Goal: Task Accomplishment & Management: Use online tool/utility

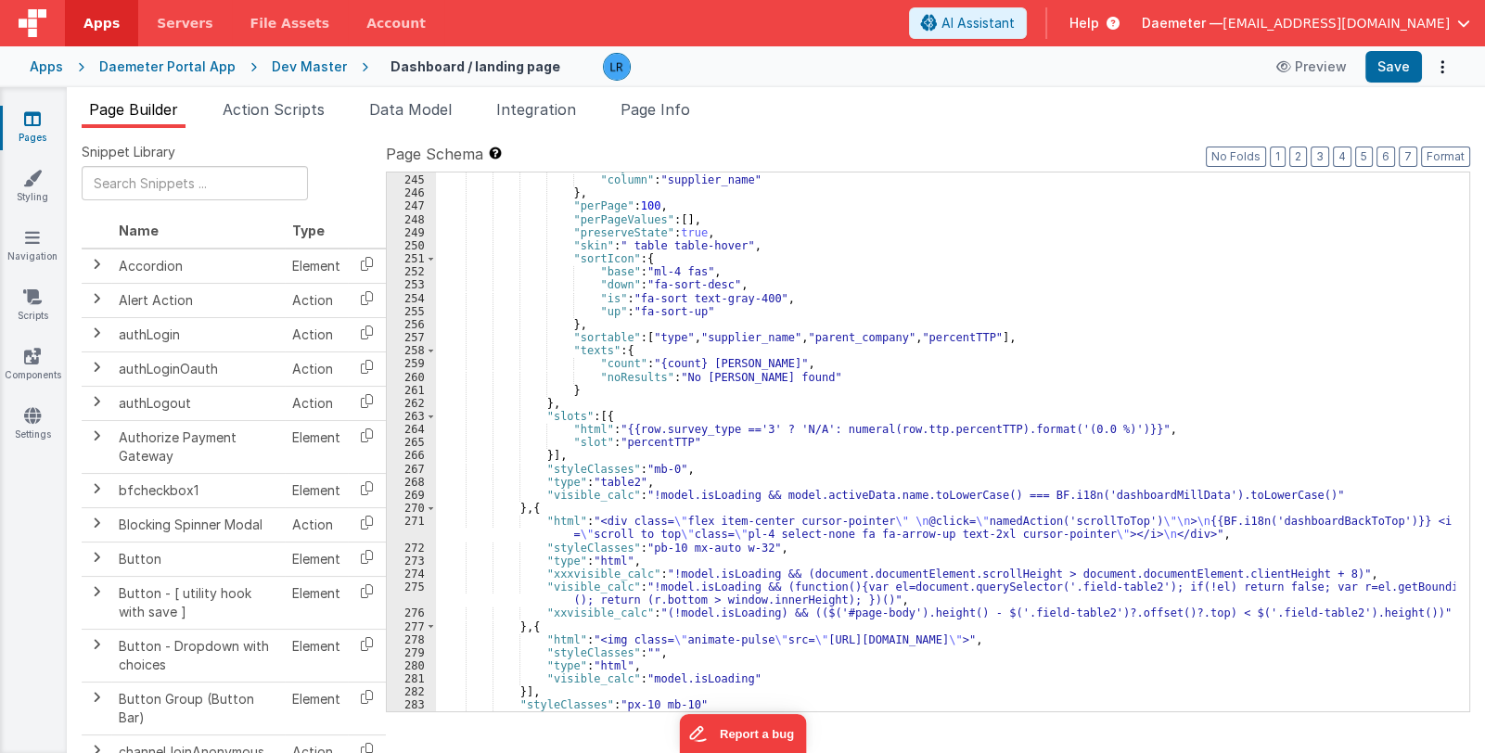
scroll to position [4689, 0]
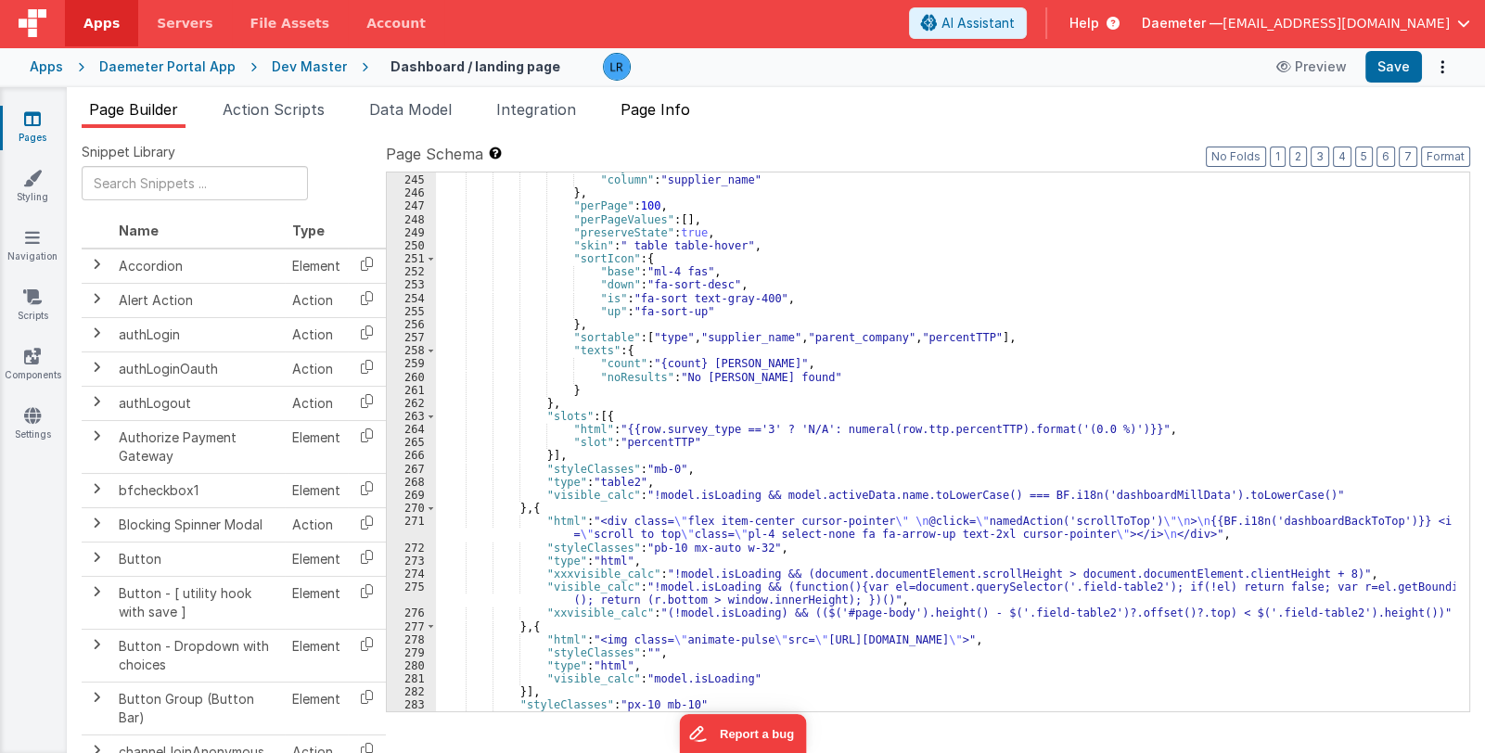
click at [661, 102] on span "Page Info" at bounding box center [655, 109] width 70 height 19
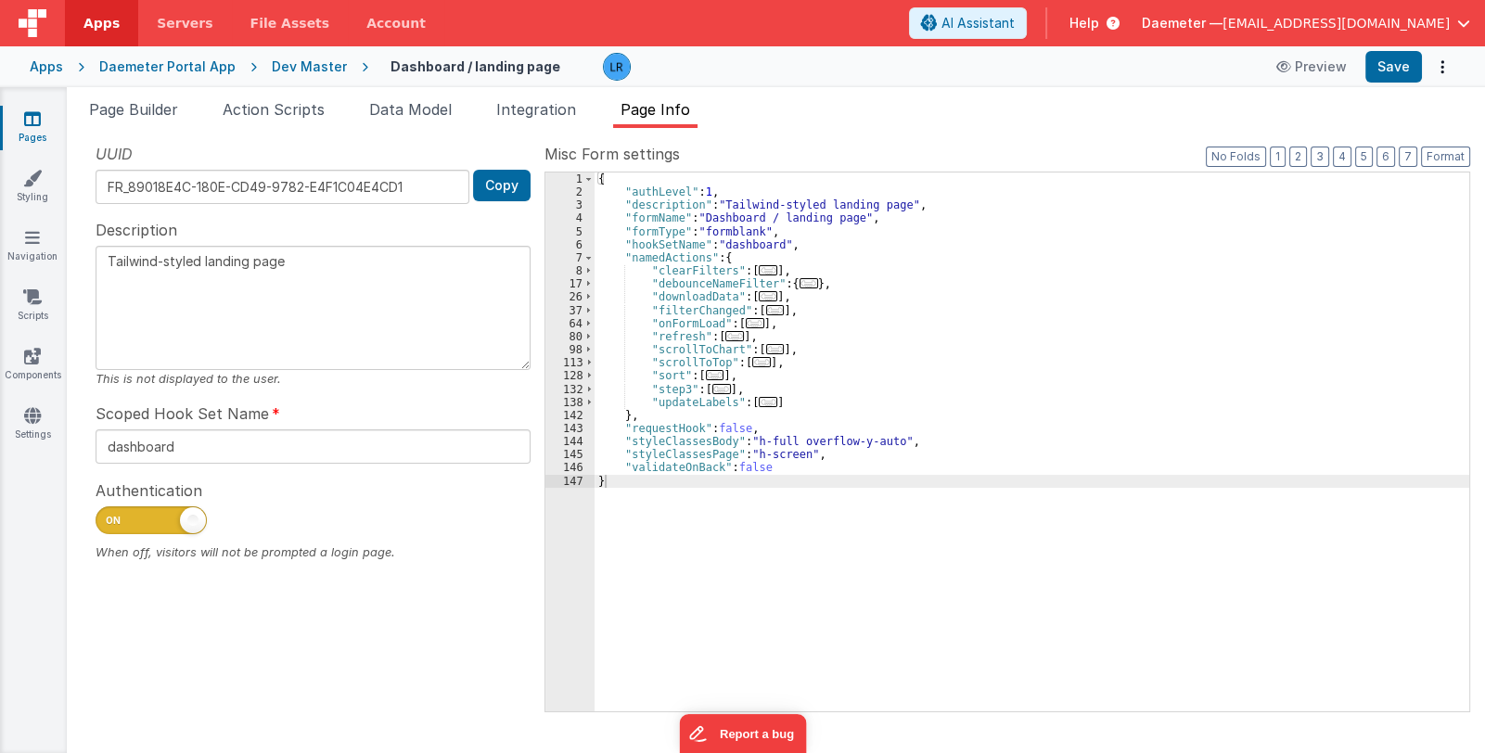
click at [766, 354] on span "..." at bounding box center [775, 349] width 19 height 10
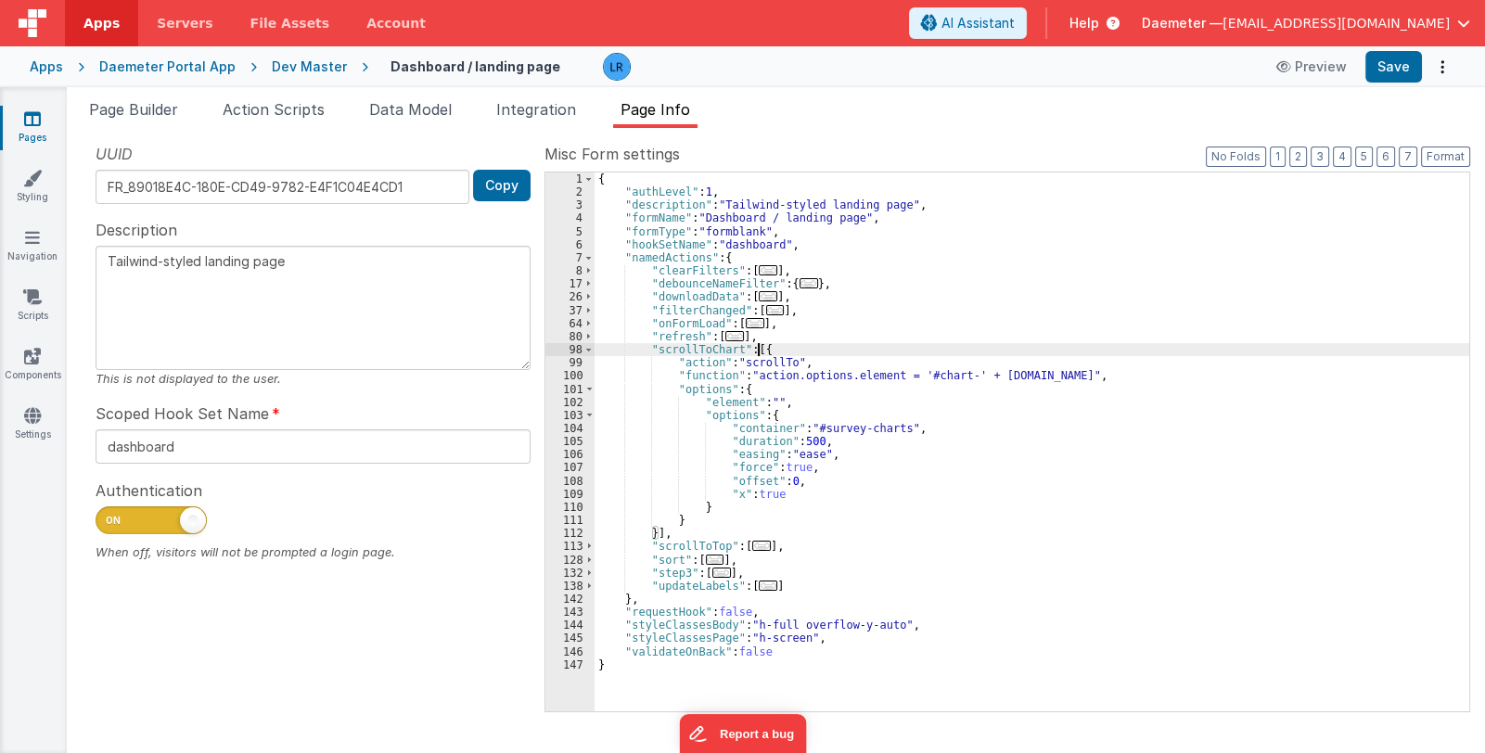
click at [756, 541] on span "..." at bounding box center [761, 546] width 19 height 10
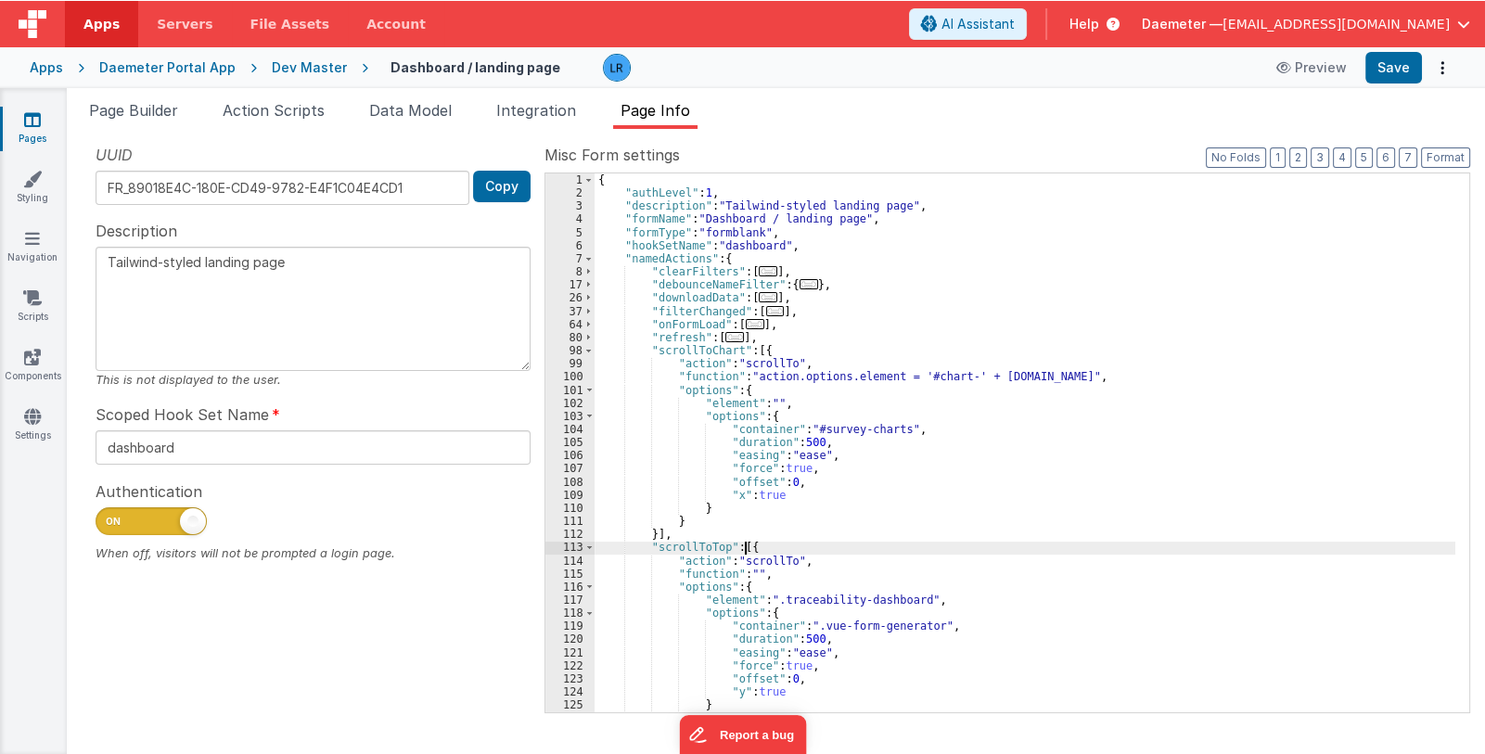
scroll to position [55, 0]
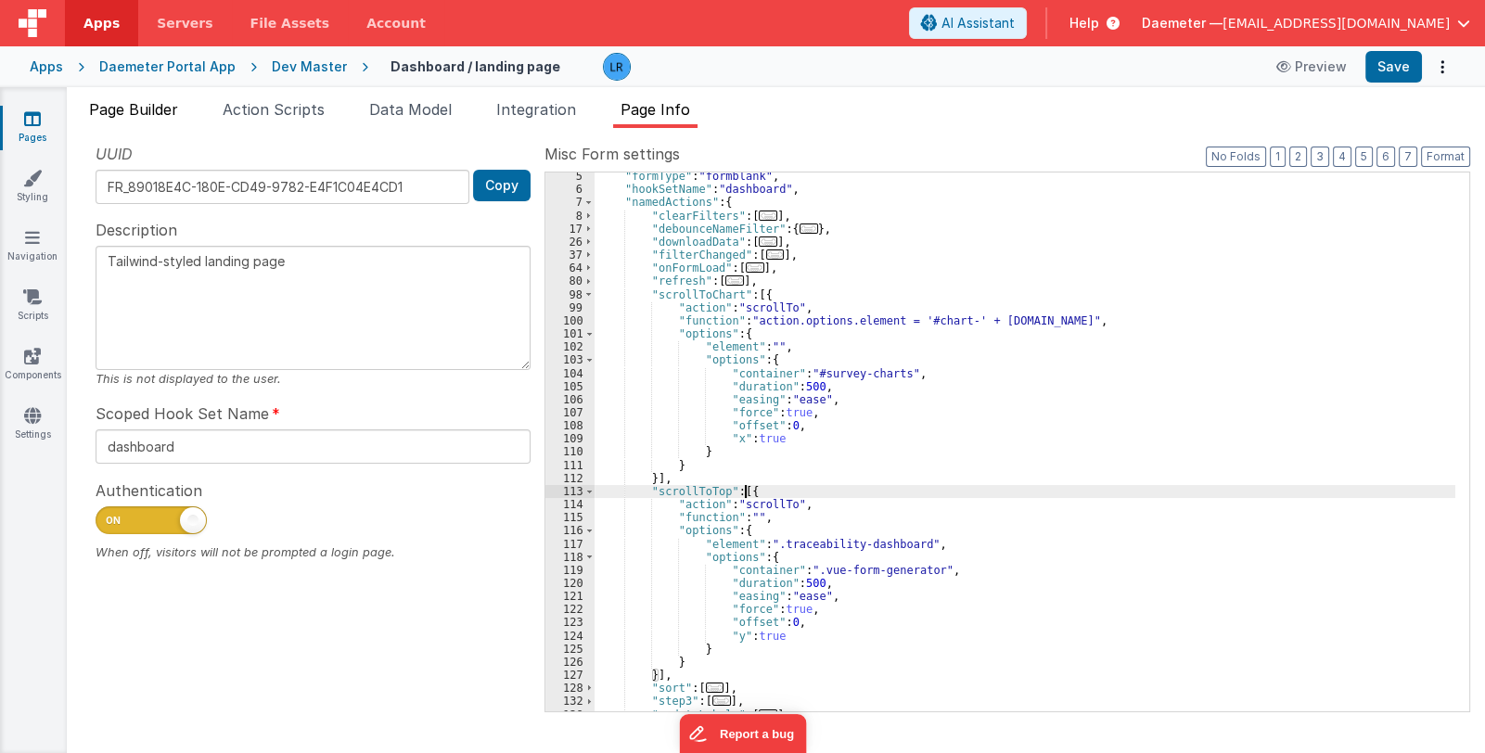
click at [129, 110] on span "Page Builder" at bounding box center [133, 109] width 89 height 19
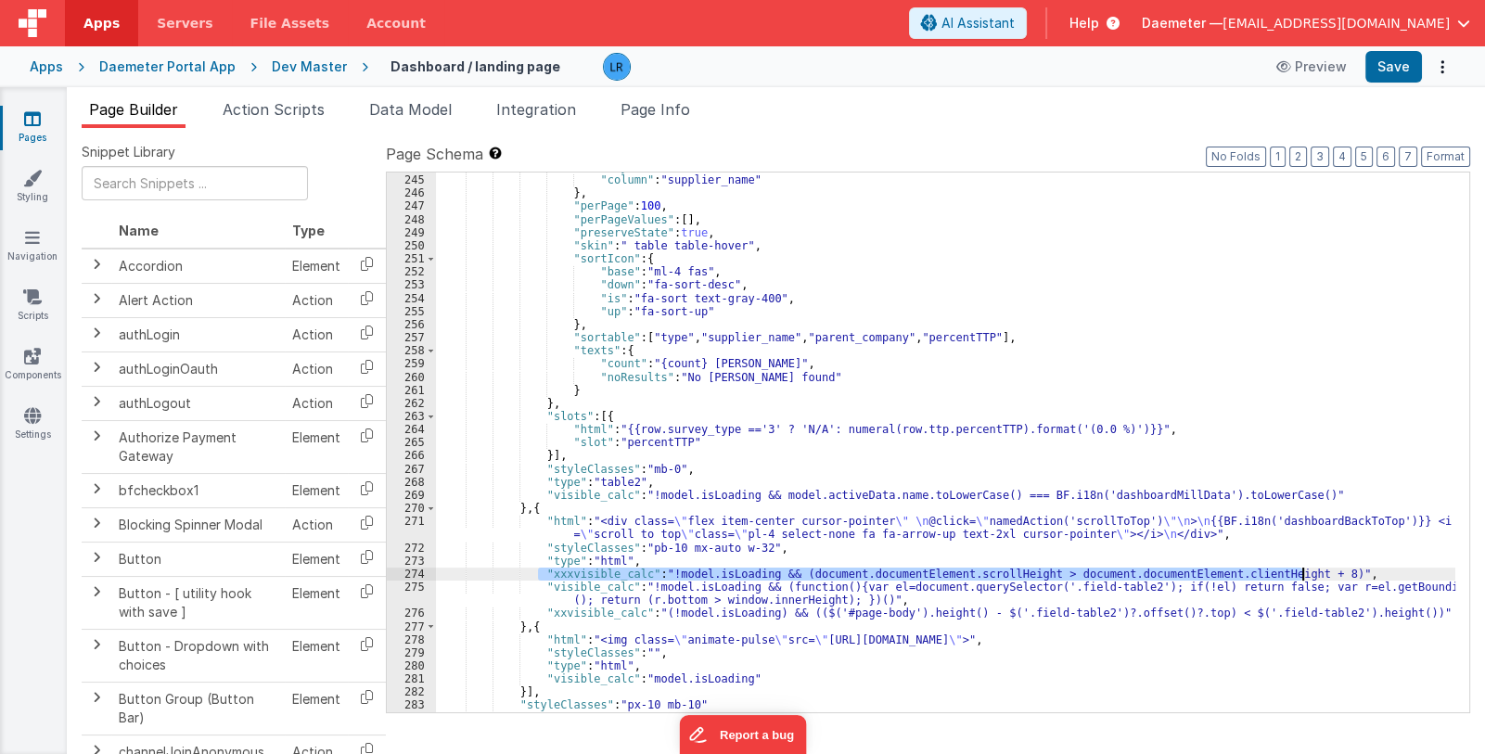
drag, startPoint x: 538, startPoint y: 573, endPoint x: 1315, endPoint y: 572, distance: 777.2
click at [1315, 572] on div ""orderBy" : { "column" : "supplier_name" } , "perPage" : 100 , "perPageValues" …" at bounding box center [945, 443] width 1019 height 567
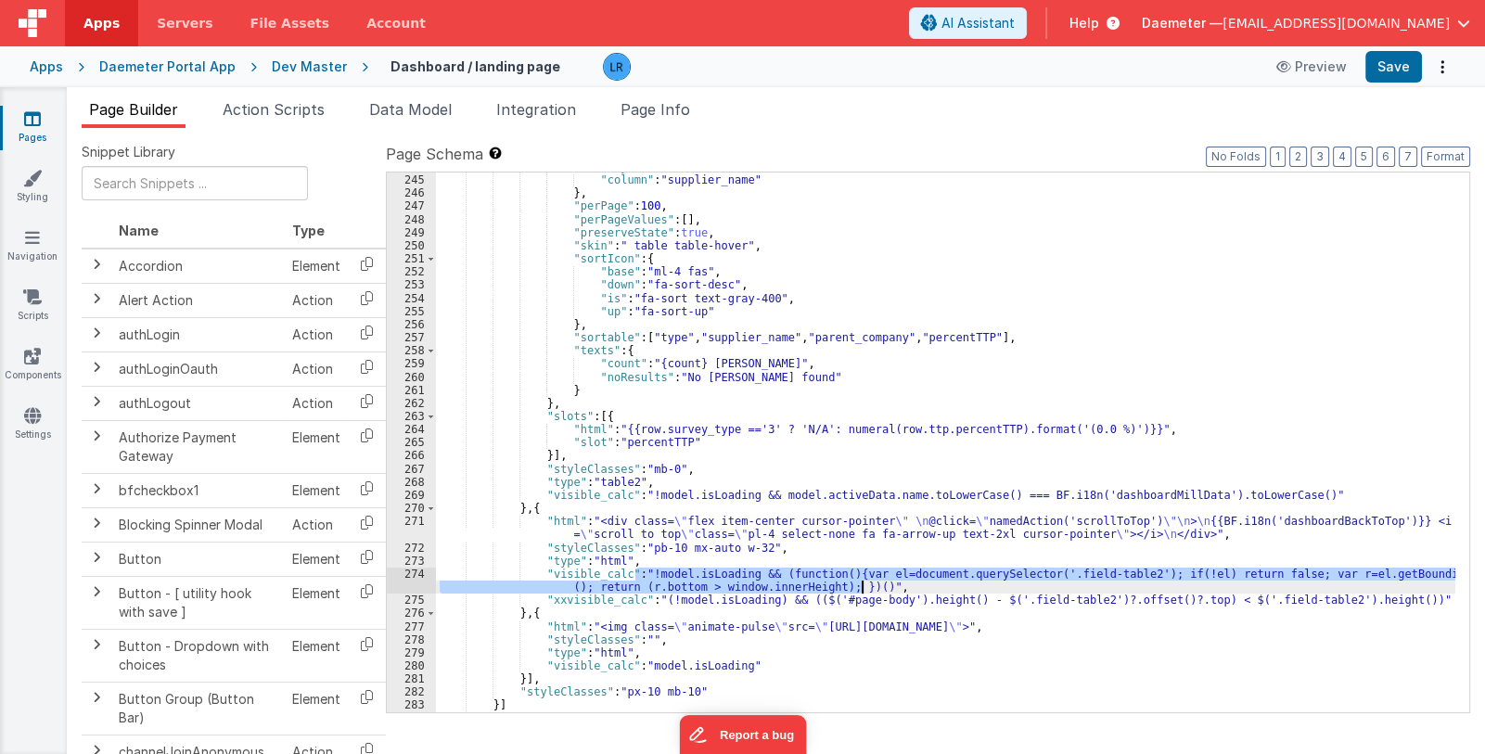
drag, startPoint x: 635, startPoint y: 569, endPoint x: 862, endPoint y: 582, distance: 226.7
click at [862, 582] on div ""orderBy" : { "column" : "supplier_name" } , "perPage" : 100 , "perPageValues" …" at bounding box center [945, 443] width 1019 height 567
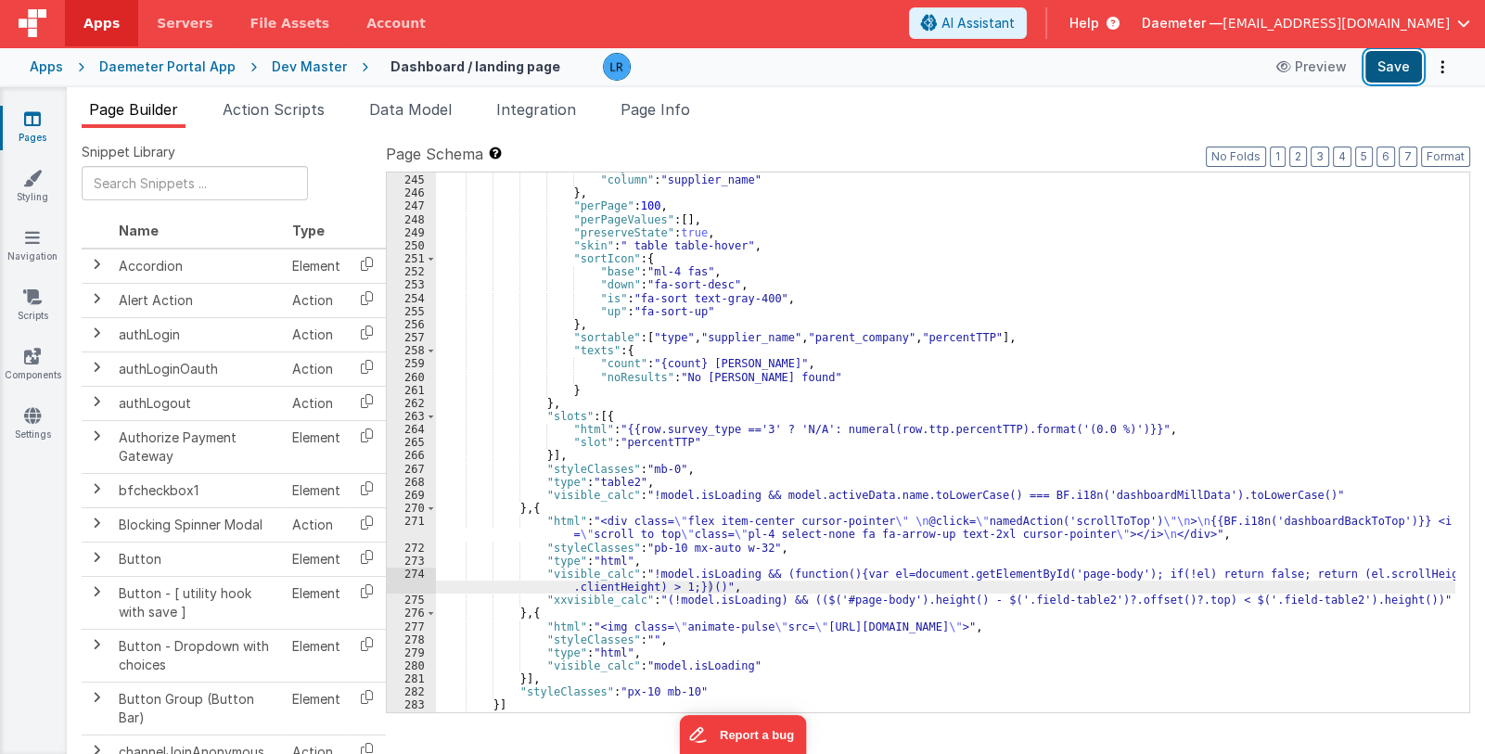
click at [1389, 61] on button "Save" at bounding box center [1393, 67] width 57 height 32
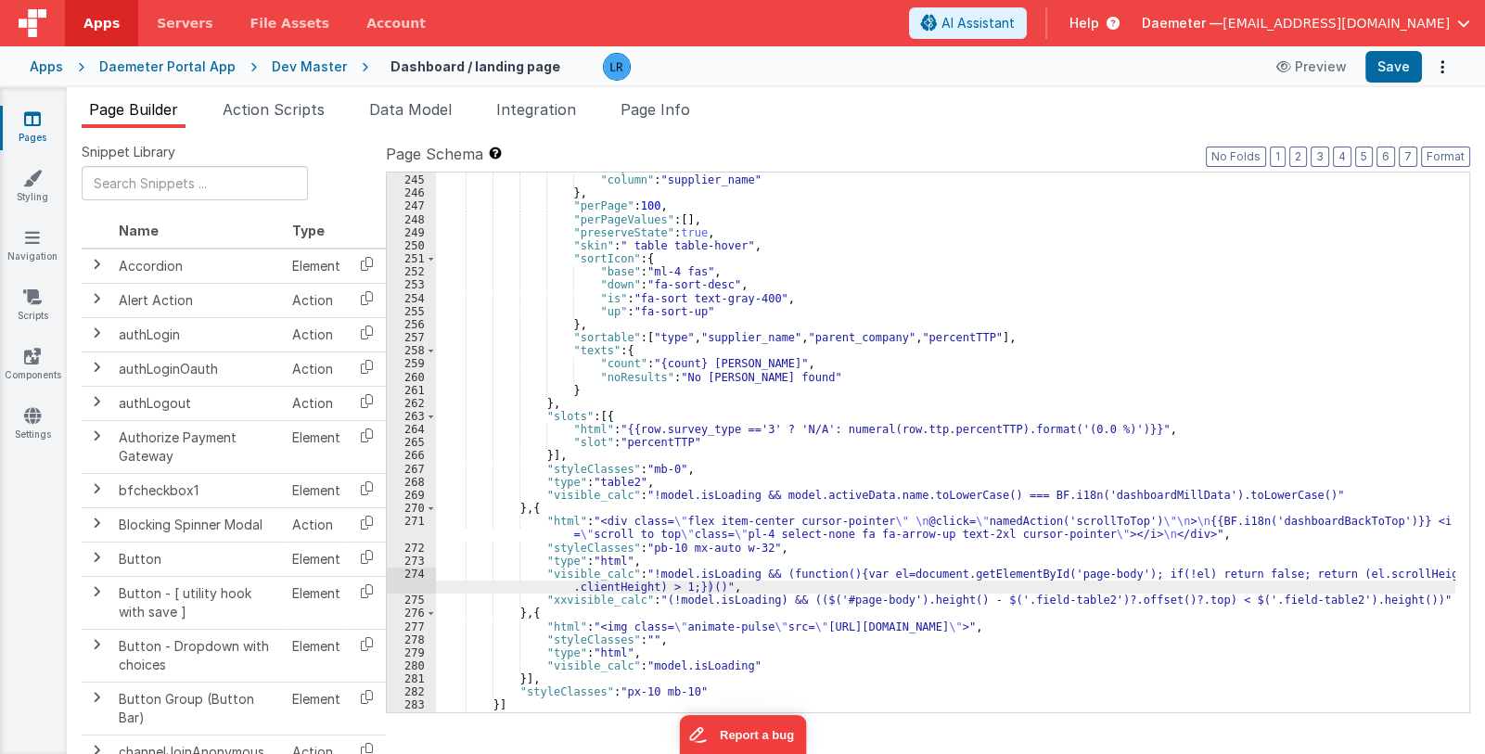
click at [579, 604] on div ""orderBy" : { "column" : "supplier_name" } , "perPage" : 100 , "perPageValues" …" at bounding box center [945, 443] width 1019 height 567
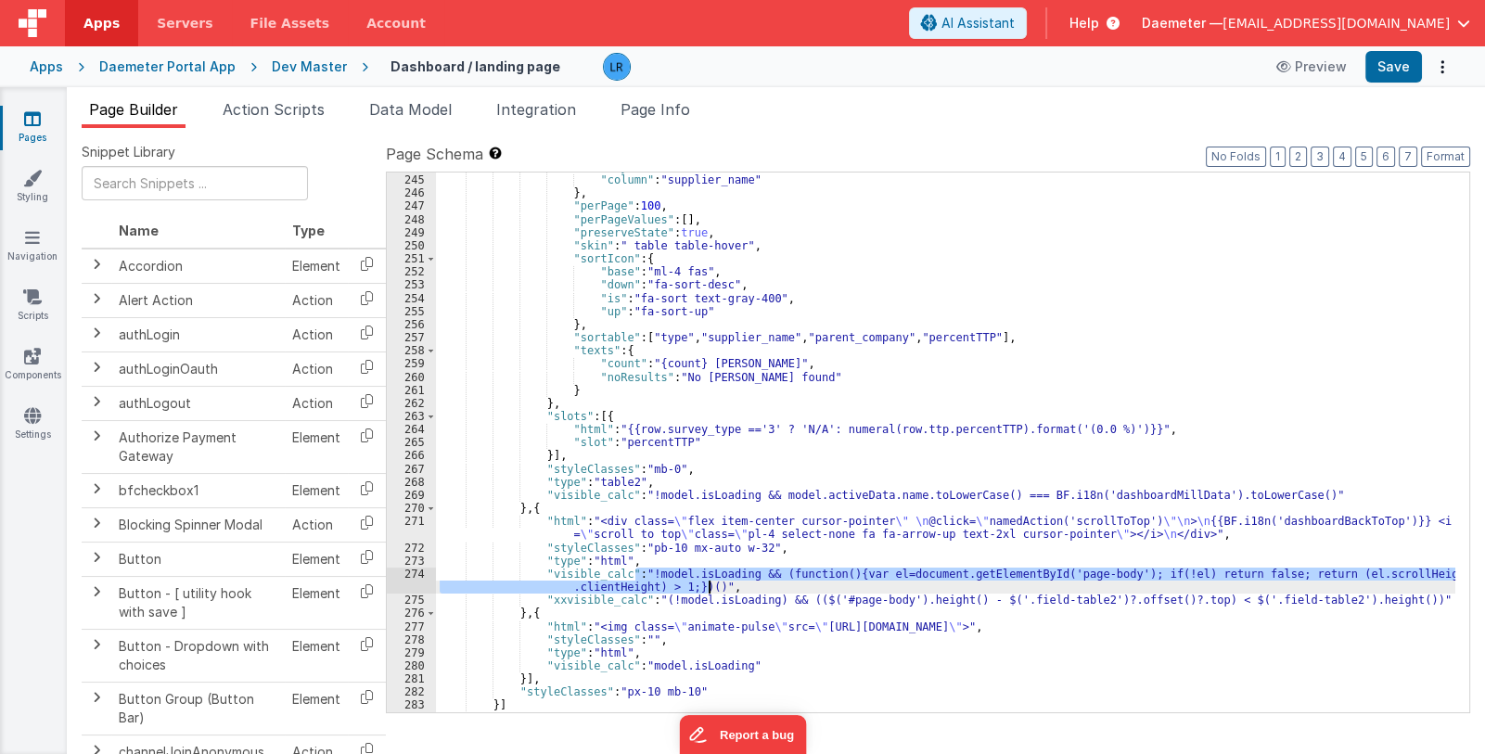
drag, startPoint x: 635, startPoint y: 570, endPoint x: 709, endPoint y: 581, distance: 74.9
click at [709, 581] on div ""orderBy" : { "column" : "supplier_name" } , "perPage" : 100 , "perPageValues" …" at bounding box center [945, 443] width 1019 height 567
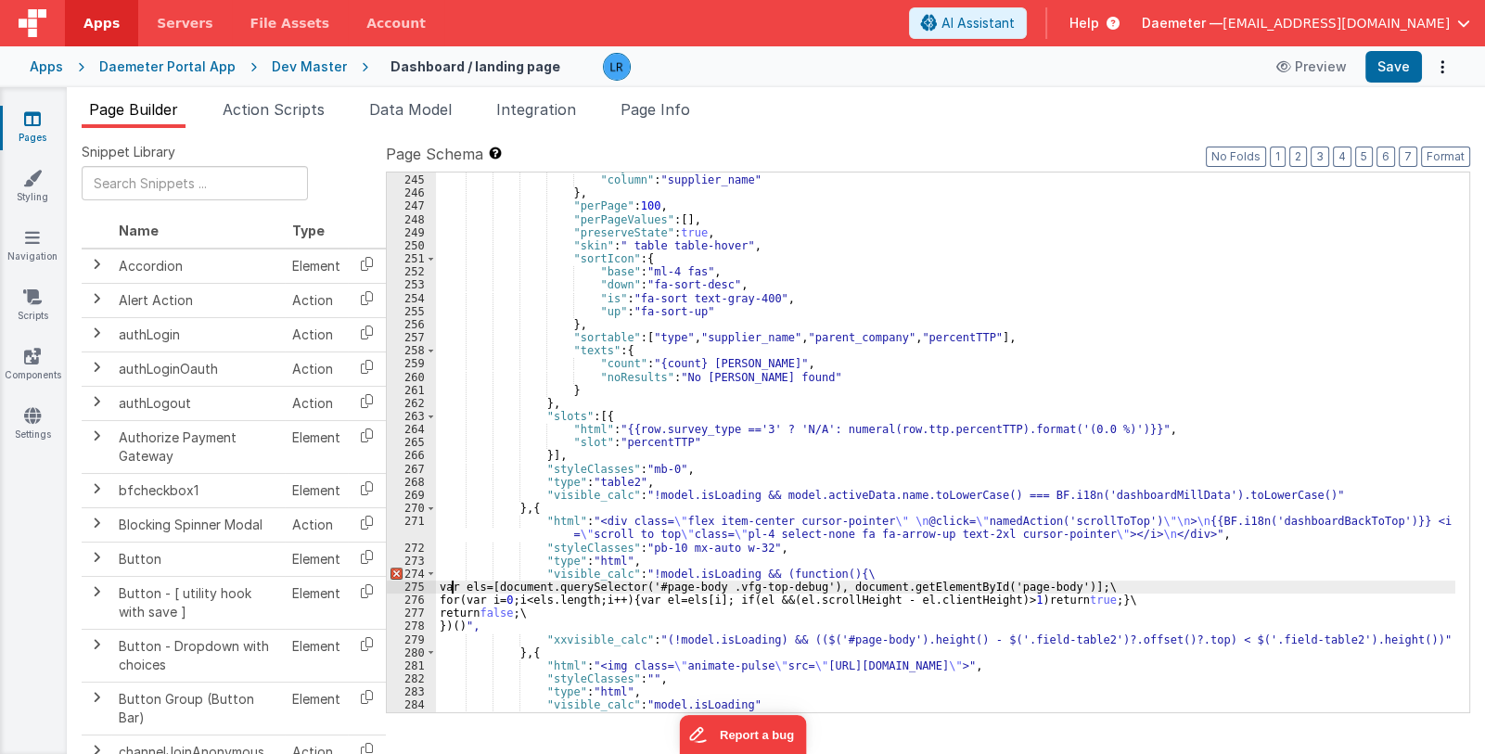
click at [450, 584] on div ""orderBy" : { "column" : "supplier_name" } , "perPage" : 100 , "perPageValues" …" at bounding box center [945, 443] width 1019 height 567
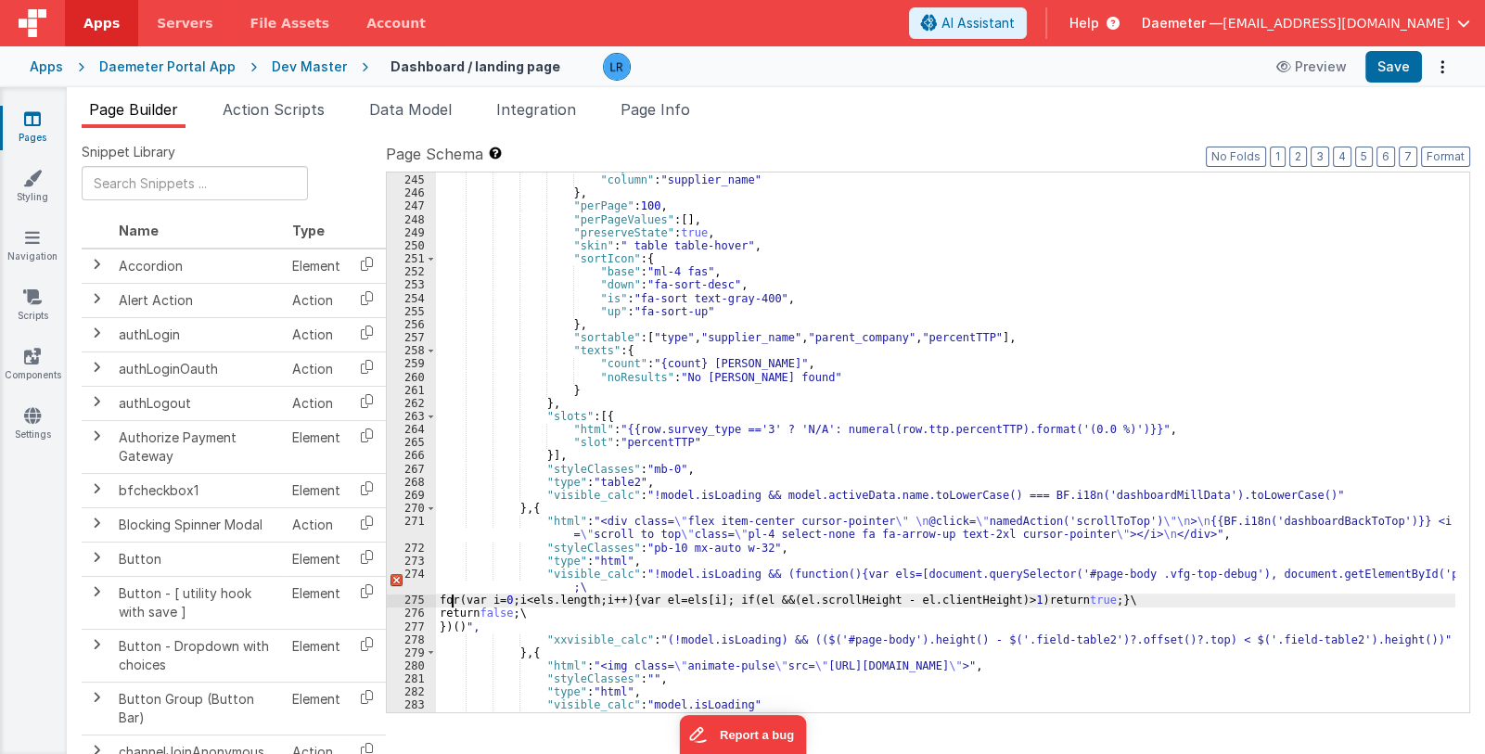
click at [450, 600] on div ""orderBy" : { "column" : "supplier_name" } , "perPage" : 100 , "perPageValues" …" at bounding box center [945, 443] width 1019 height 567
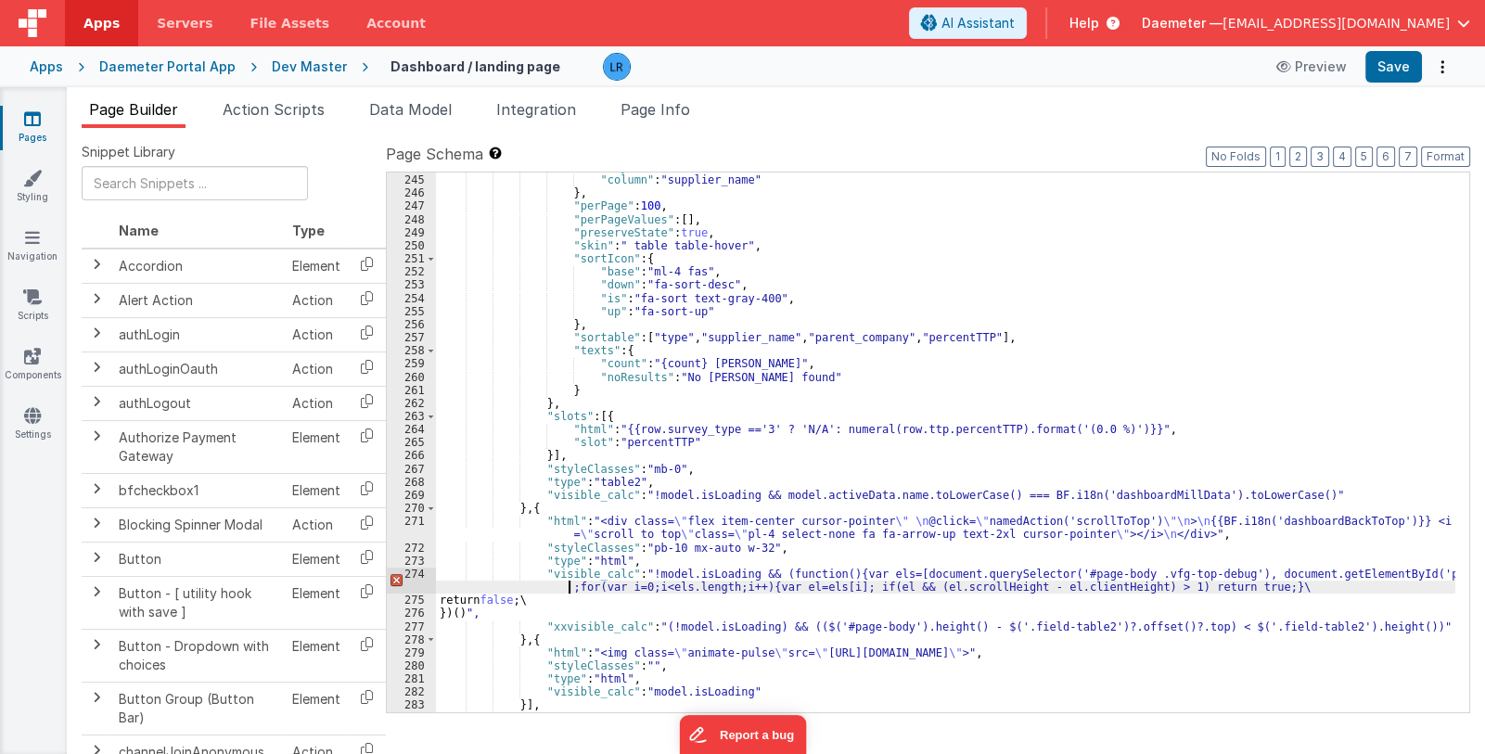
click at [452, 597] on div ""orderBy" : { "column" : "supplier_name" } , "perPage" : 100 , "perPageValues" …" at bounding box center [945, 443] width 1019 height 567
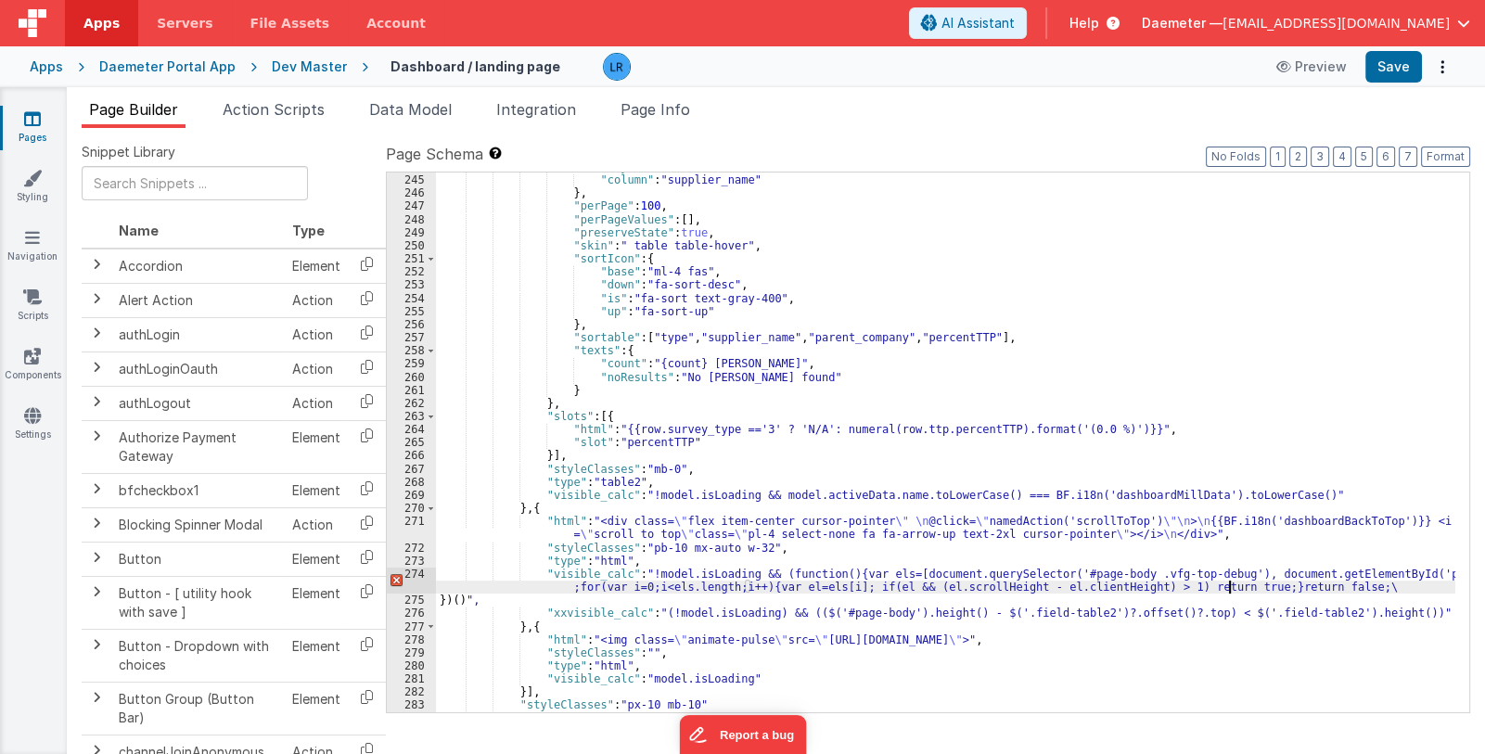
click at [439, 604] on div ""orderBy" : { "column" : "supplier_name" } , "perPage" : 100 , "perPageValues" …" at bounding box center [945, 443] width 1019 height 567
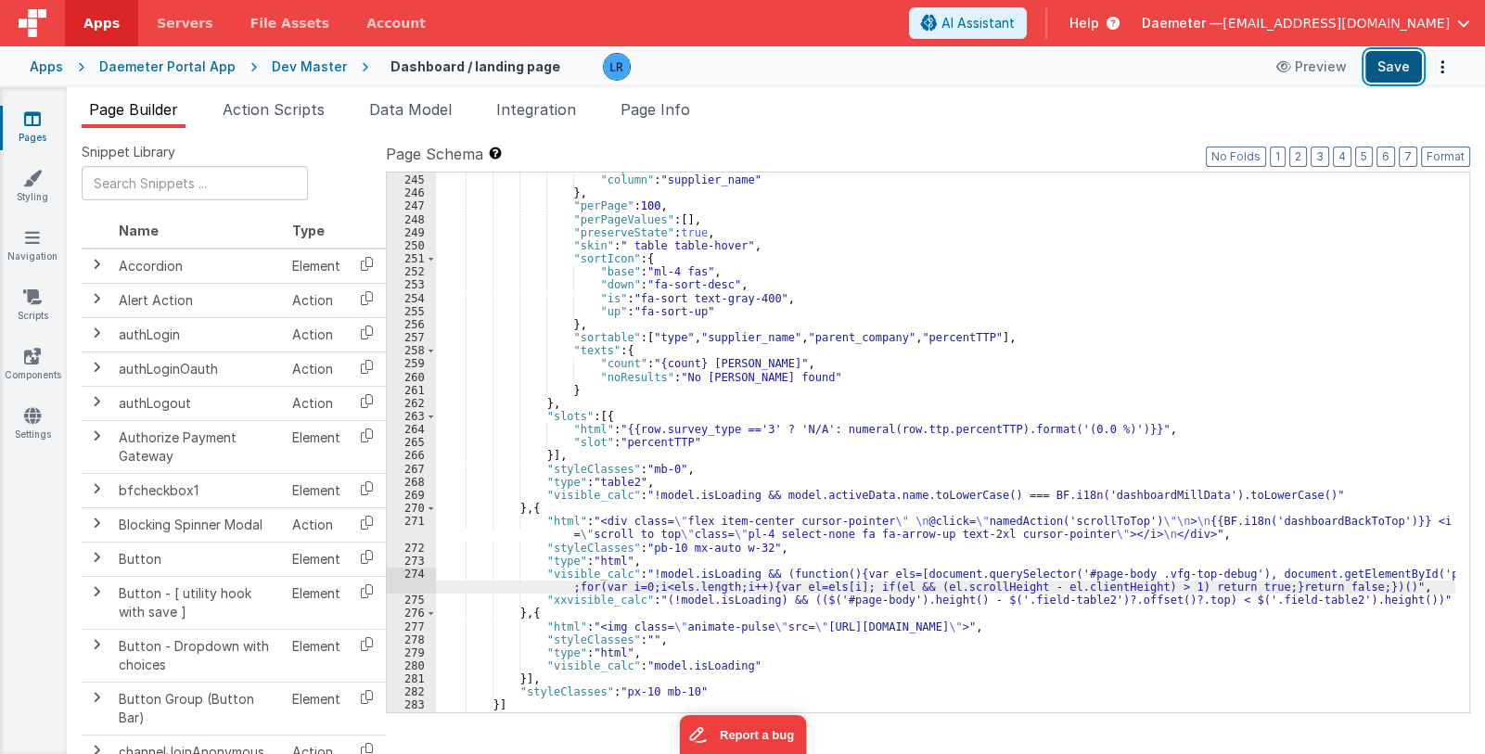
click at [1383, 64] on button "Save" at bounding box center [1393, 67] width 57 height 32
